Goal: Task Accomplishment & Management: Manage account settings

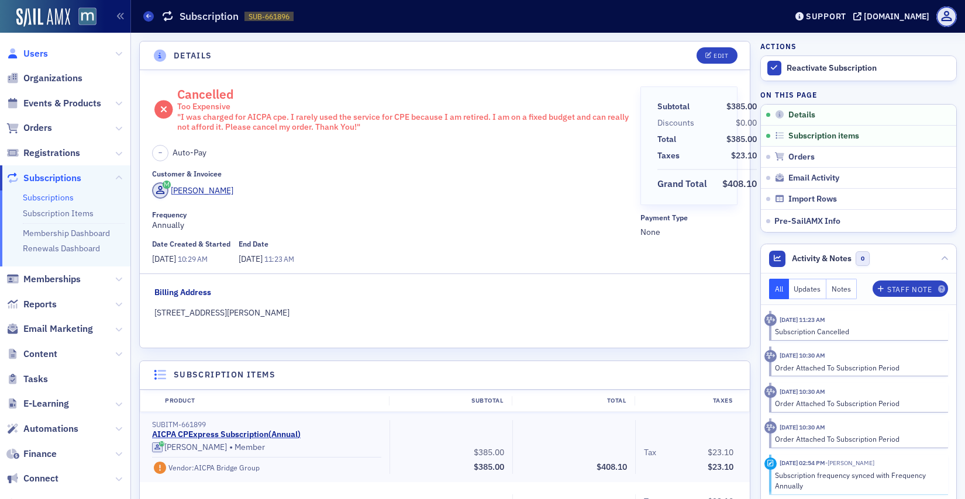
scroll to position [2, 0]
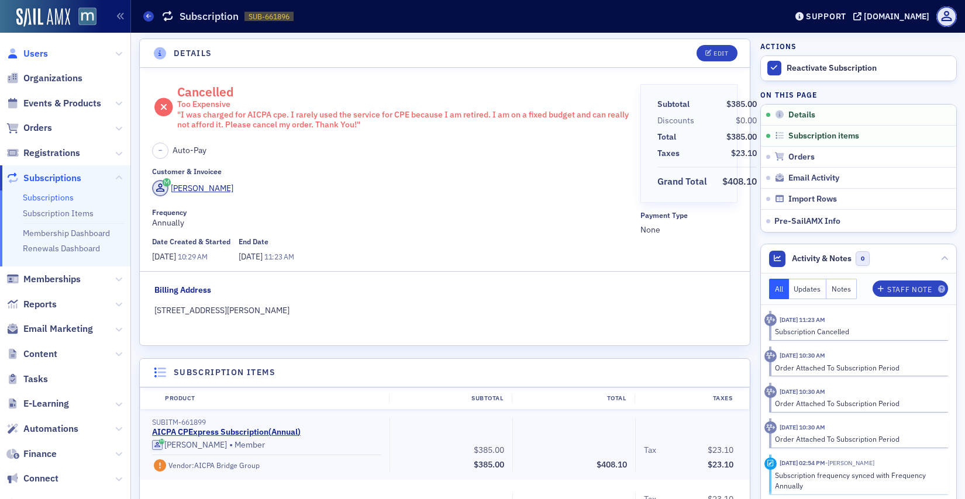
click at [42, 53] on span "Users" at bounding box center [35, 53] width 25 height 13
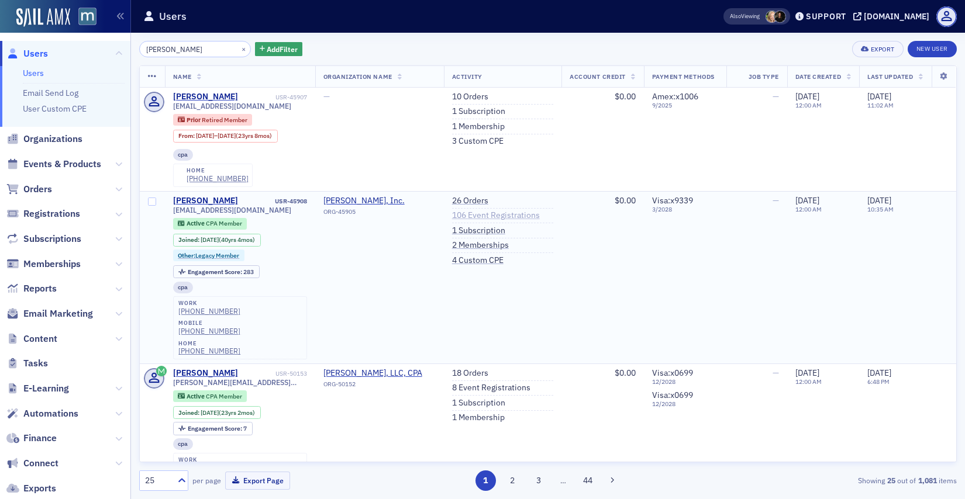
type input "[PERSON_NAME]"
click at [496, 216] on link "106 Event Registrations" at bounding box center [496, 215] width 88 height 11
click at [485, 220] on link "106 Event Registrations" at bounding box center [496, 215] width 88 height 11
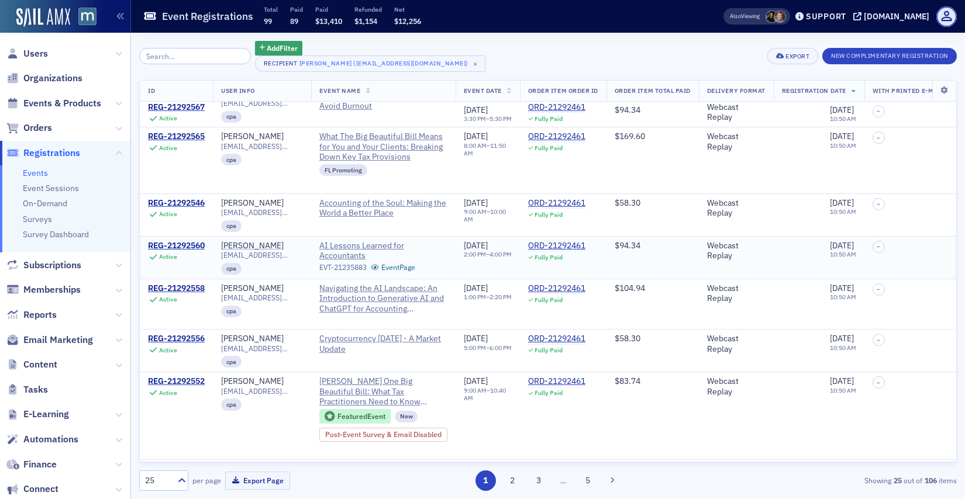
scroll to position [620, 0]
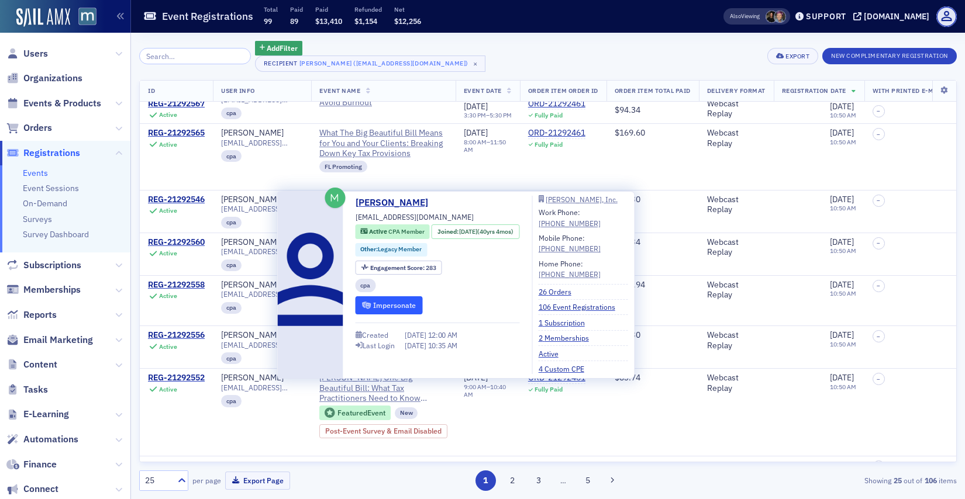
click at [375, 307] on button "Impersonate" at bounding box center [388, 305] width 67 height 18
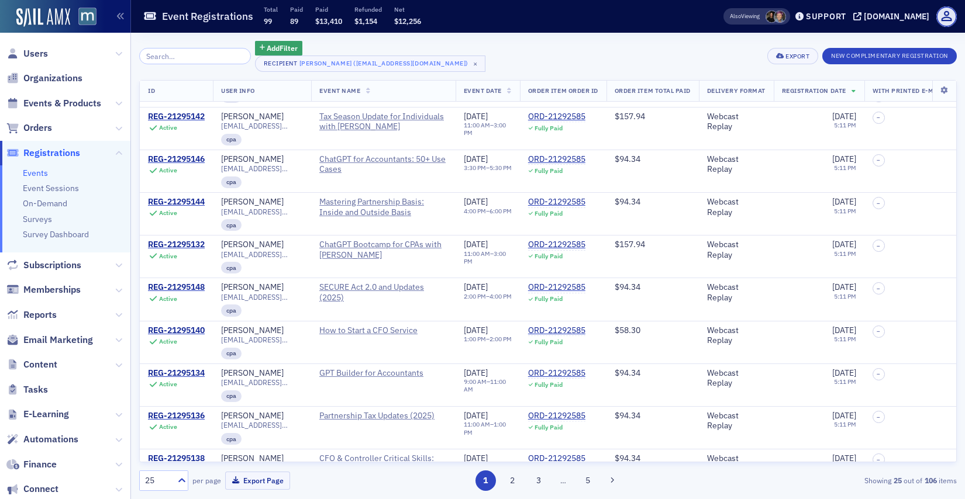
scroll to position [0, 0]
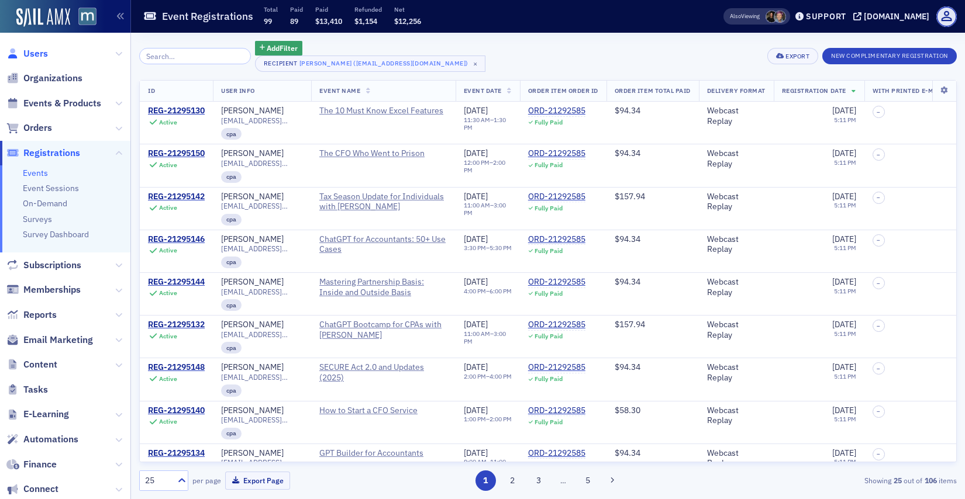
click at [38, 53] on span "Users" at bounding box center [35, 53] width 25 height 13
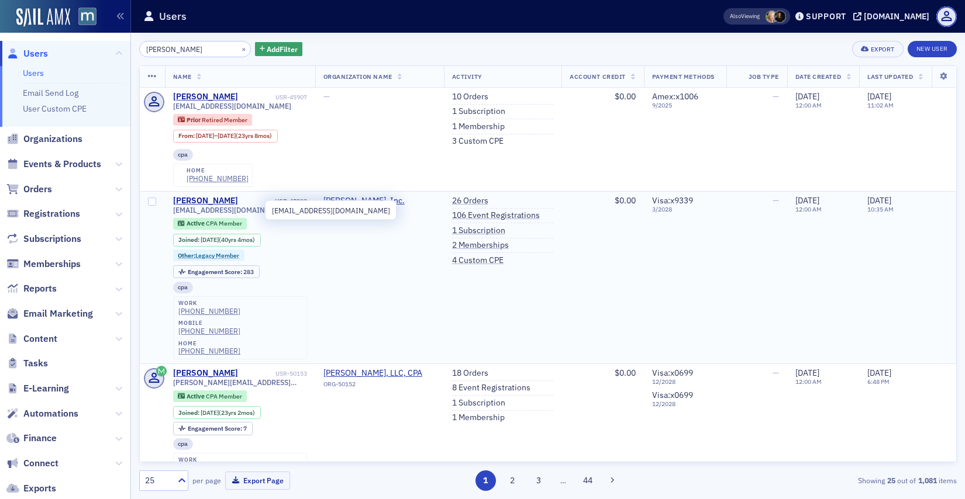
click at [249, 213] on span "[EMAIL_ADDRESS][DOMAIN_NAME]" at bounding box center [232, 210] width 118 height 9
copy div "[EMAIL_ADDRESS][DOMAIN_NAME]"
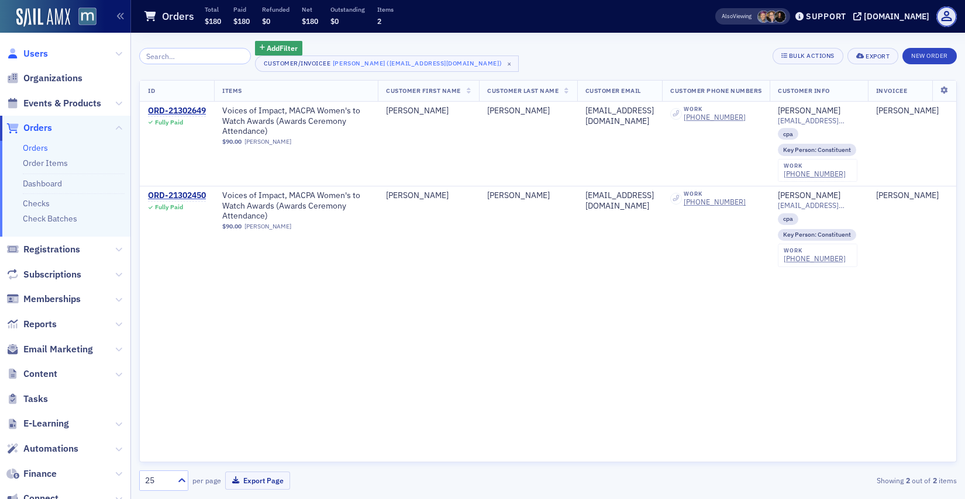
click at [40, 49] on span "Users" at bounding box center [35, 53] width 25 height 13
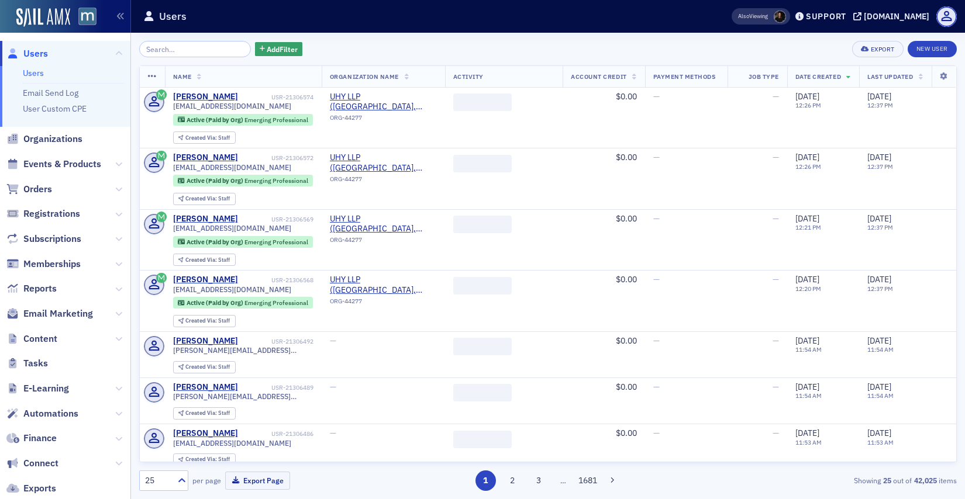
click at [185, 41] on input "search" at bounding box center [195, 49] width 112 height 16
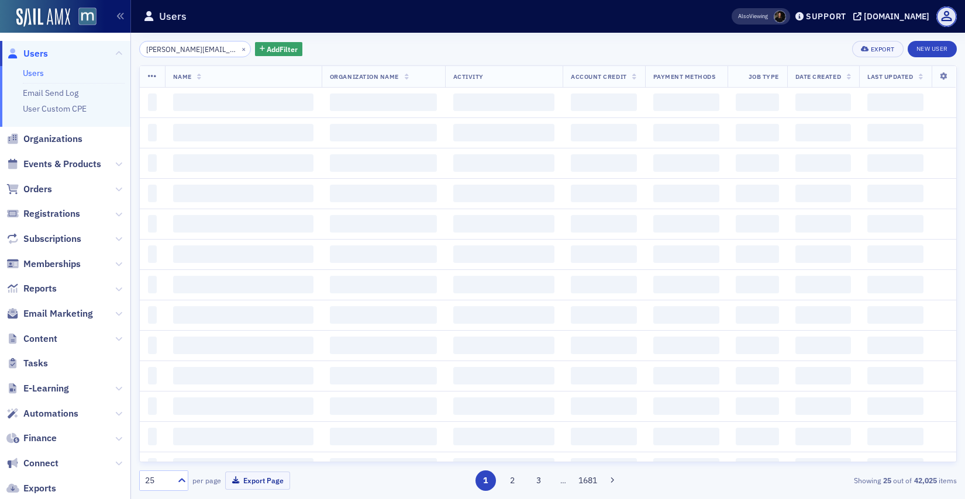
scroll to position [0, 17]
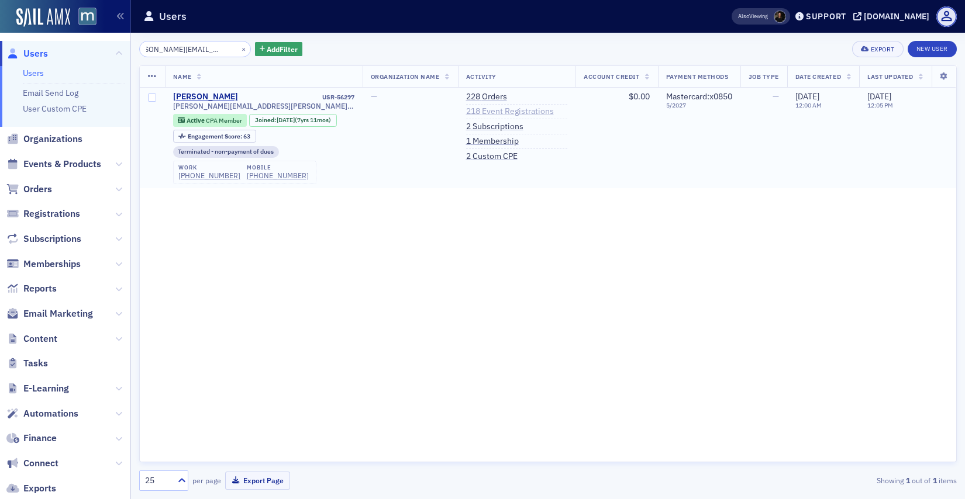
type input "helen.marshall@comcast.net"
click at [484, 108] on link "218 Event Registrations" at bounding box center [510, 111] width 88 height 11
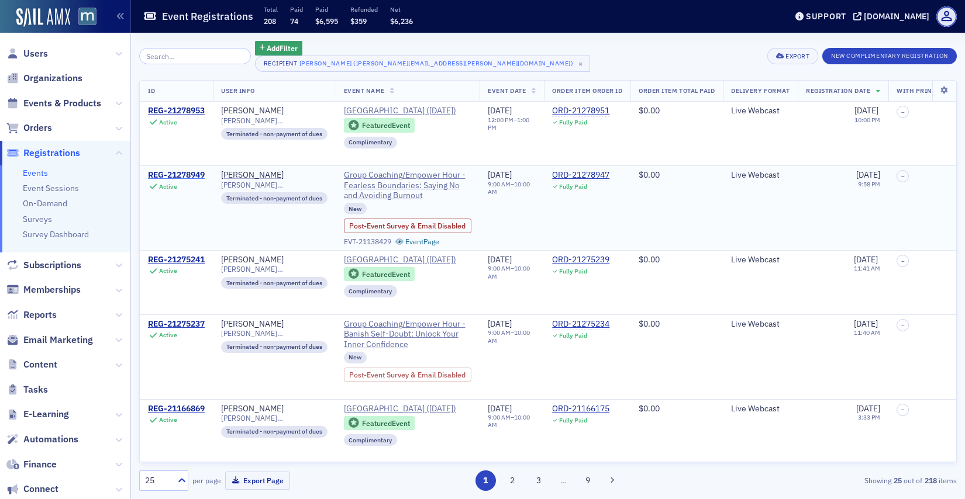
click at [184, 181] on div "REG-21278949" at bounding box center [176, 175] width 57 height 11
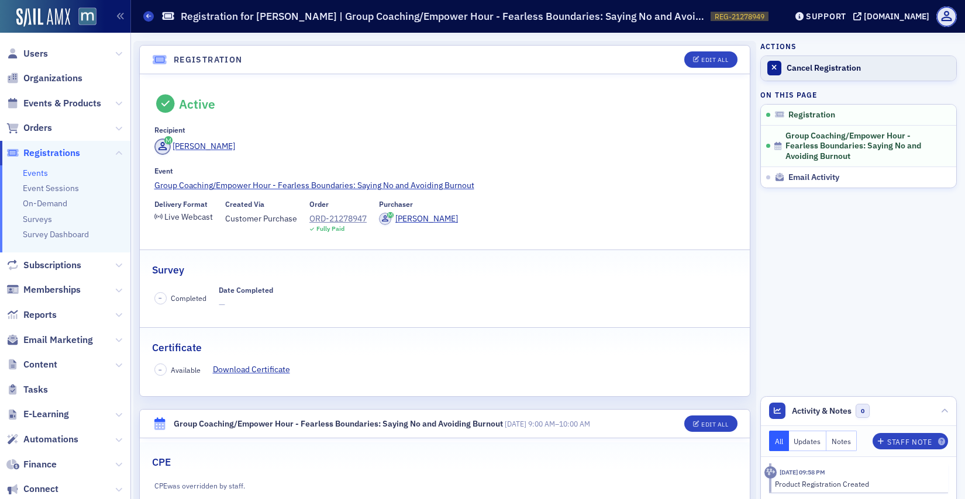
click at [783, 73] on link "Cancel Registration" at bounding box center [858, 68] width 195 height 25
